Goal: Find specific page/section: Find specific page/section

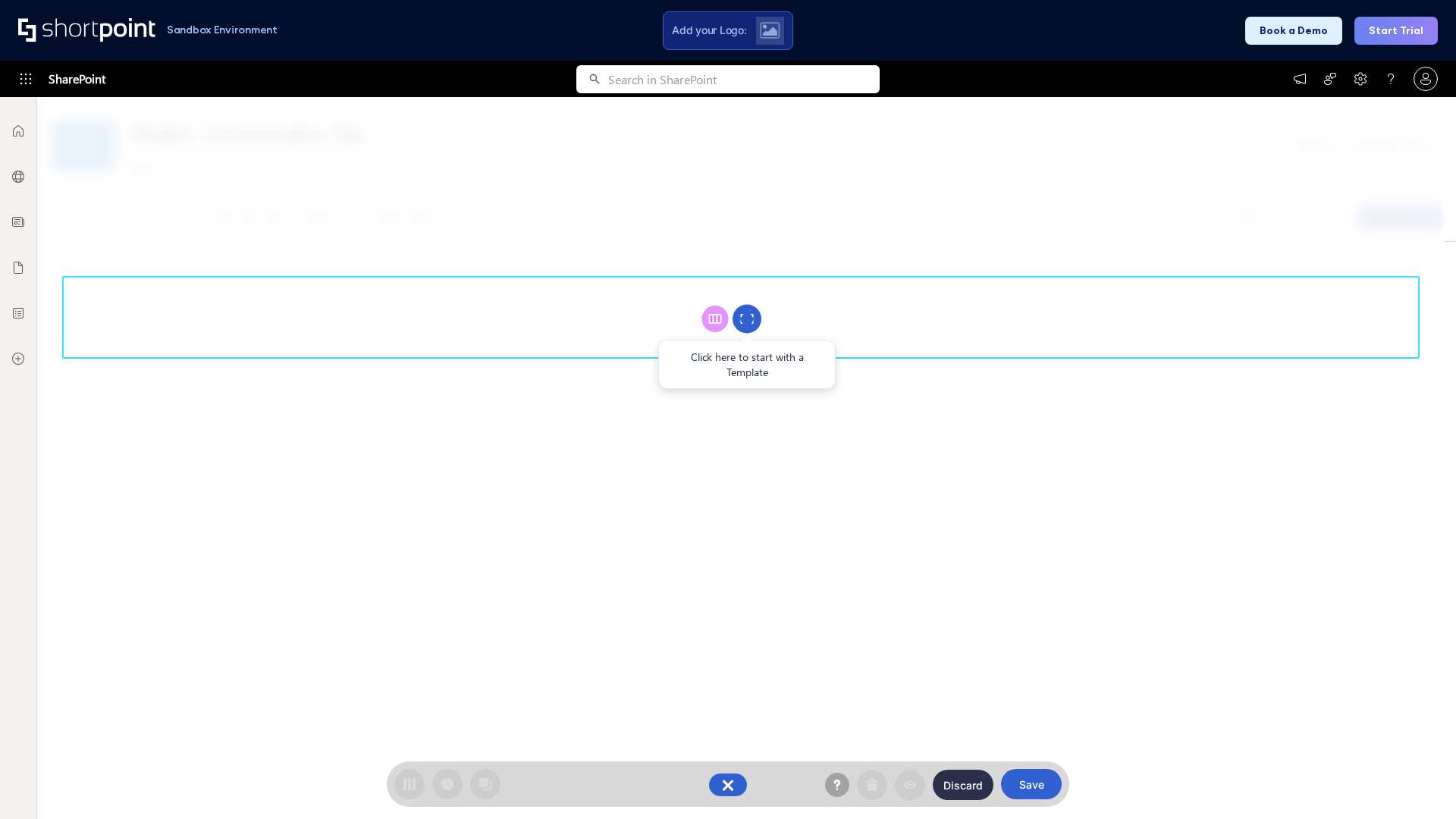
click at [747, 318] on circle at bounding box center [747, 319] width 29 height 29
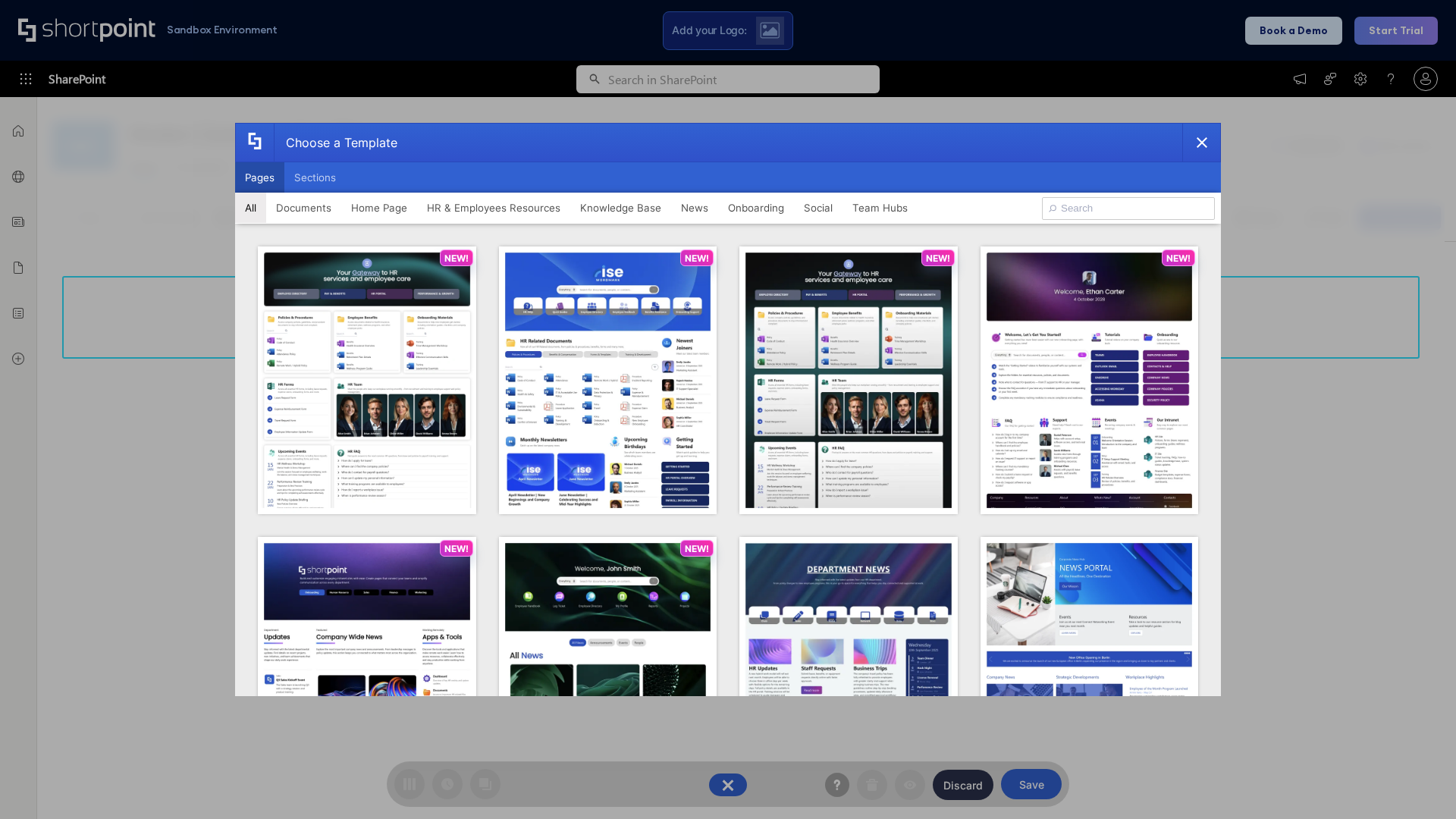
click at [259, 177] on button "Pages" at bounding box center [259, 177] width 49 height 30
type input "News Portal 1"
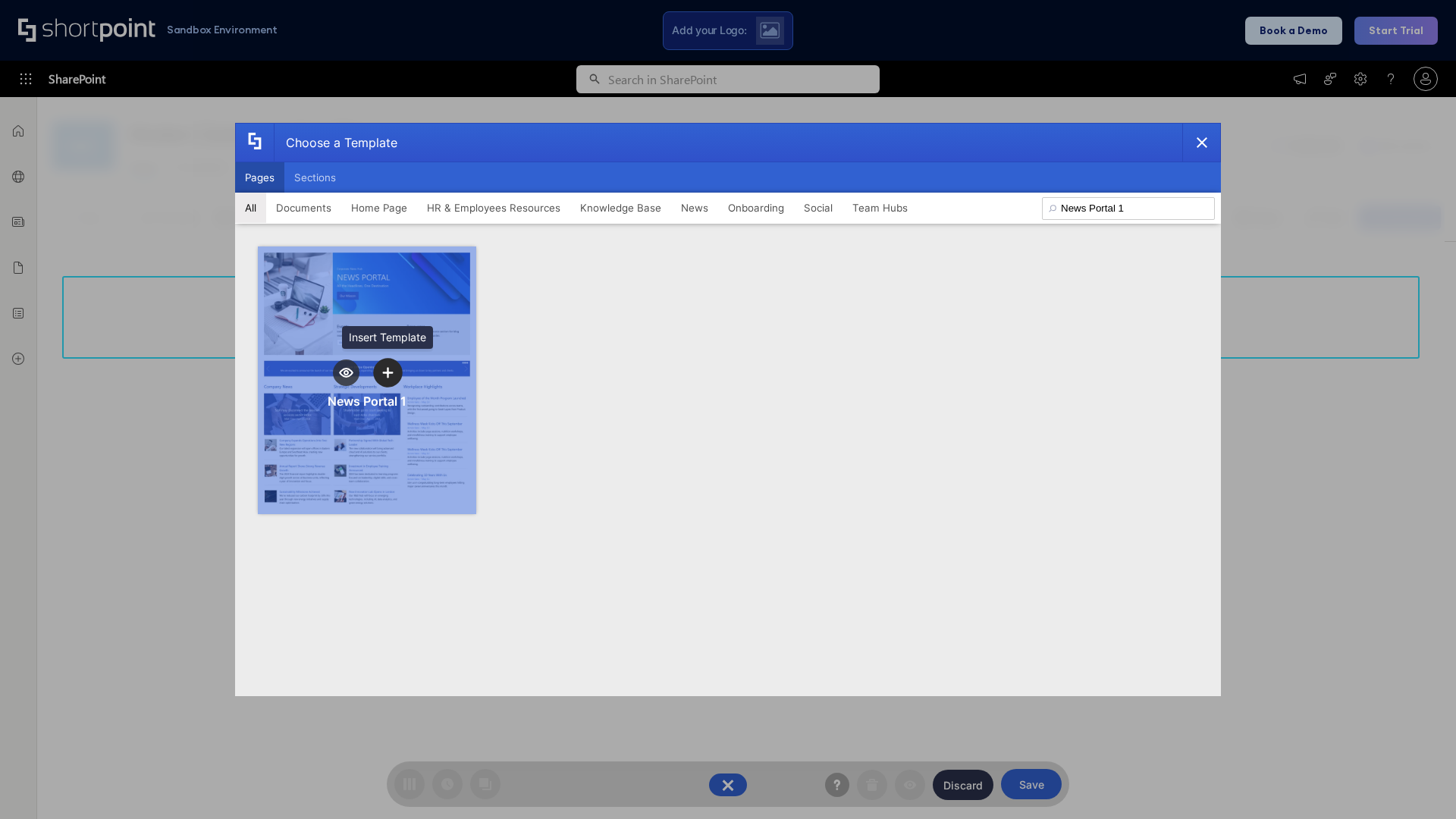
click at [387, 372] on icon "template selector" at bounding box center [387, 372] width 10 height 10
